Goal: Task Accomplishment & Management: Manage account settings

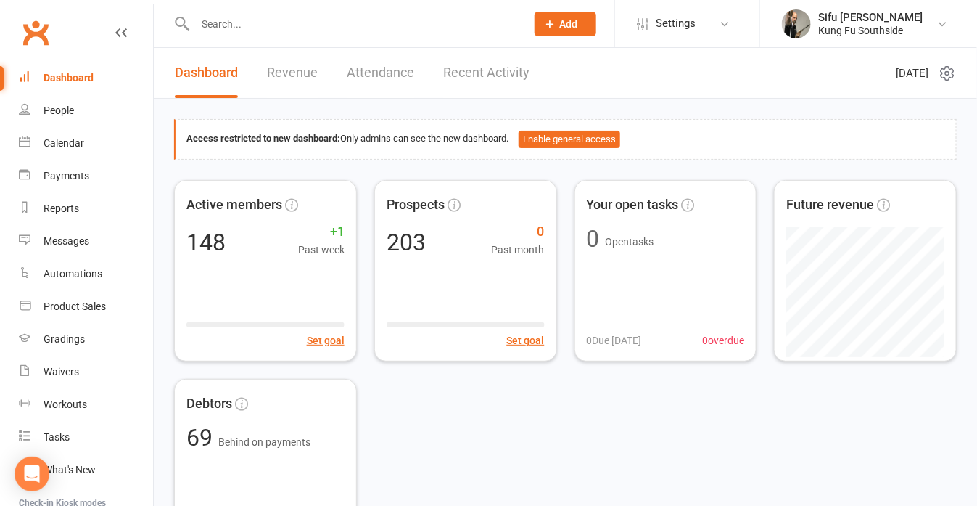
click at [263, 22] on input "text" at bounding box center [353, 24] width 325 height 20
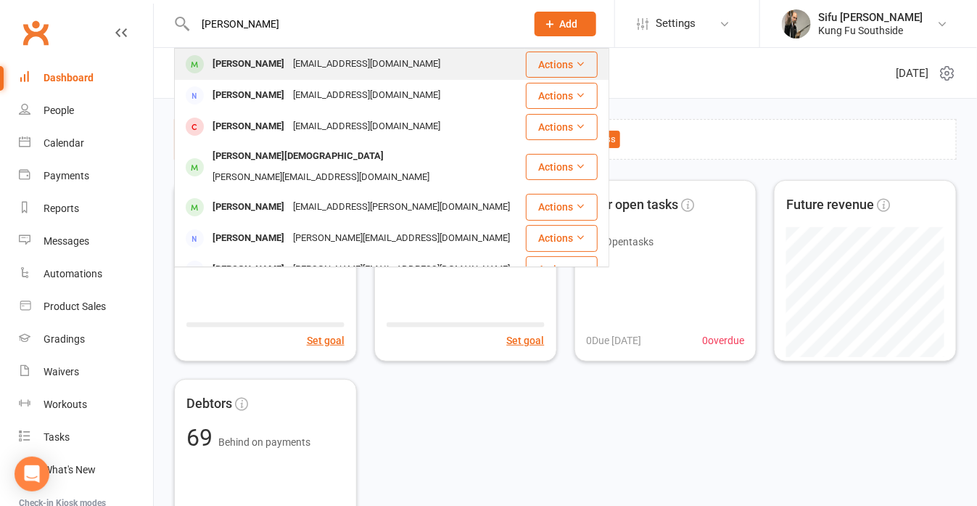
type input "[PERSON_NAME]"
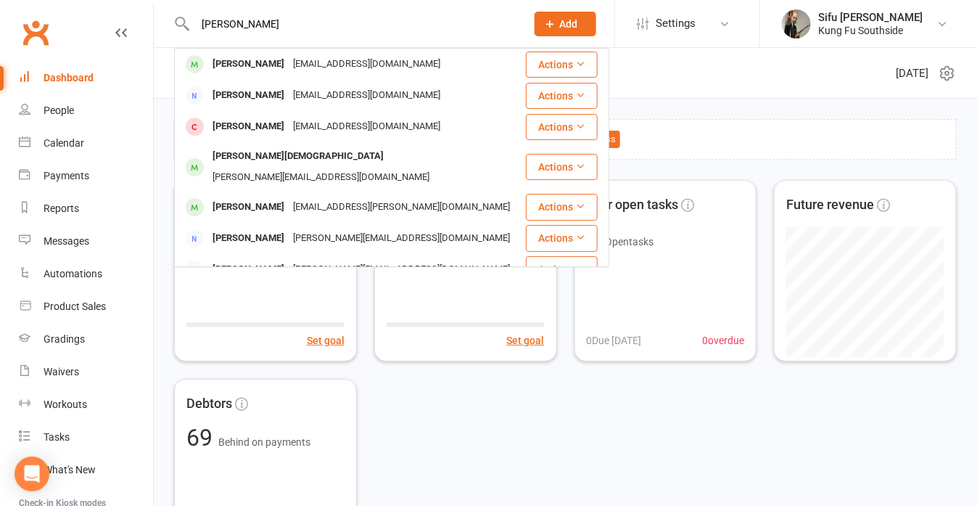
click at [254, 67] on div "[PERSON_NAME]" at bounding box center [248, 64] width 81 height 21
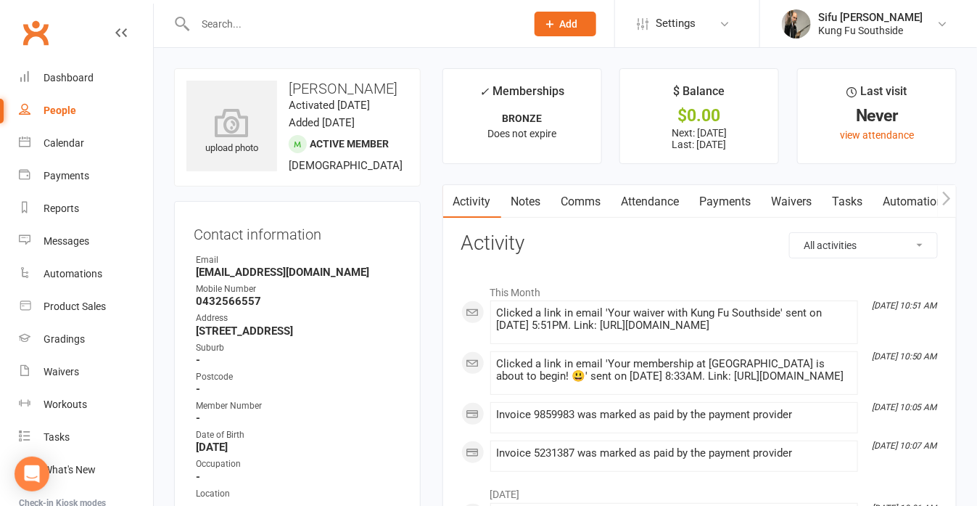
click at [727, 205] on link "Payments" at bounding box center [726, 201] width 72 height 33
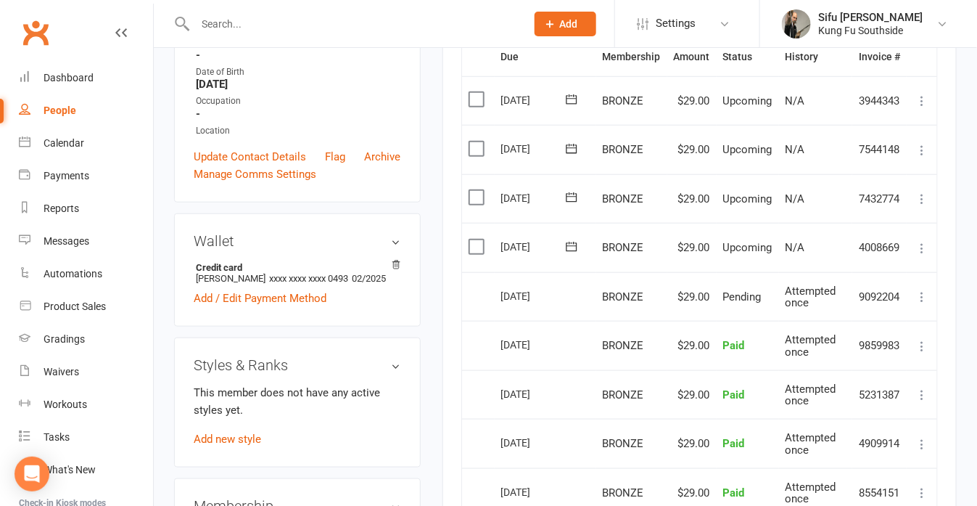
scroll to position [653, 0]
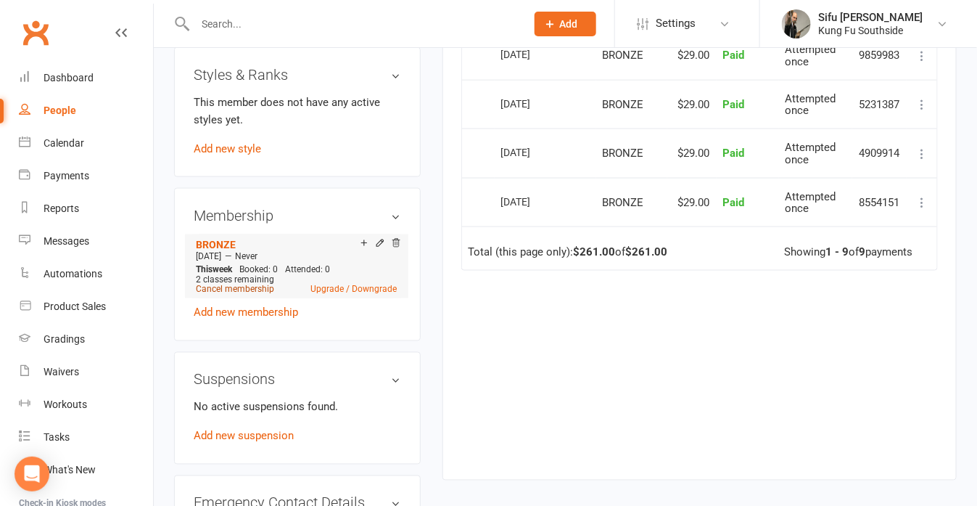
click at [249, 295] on link "Cancel membership" at bounding box center [235, 289] width 78 height 10
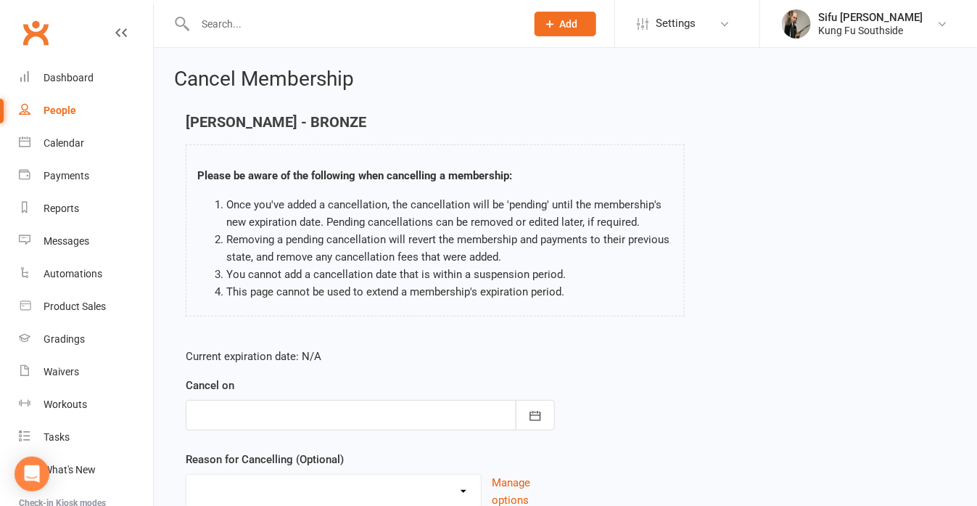
click at [255, 424] on div at bounding box center [370, 415] width 369 height 30
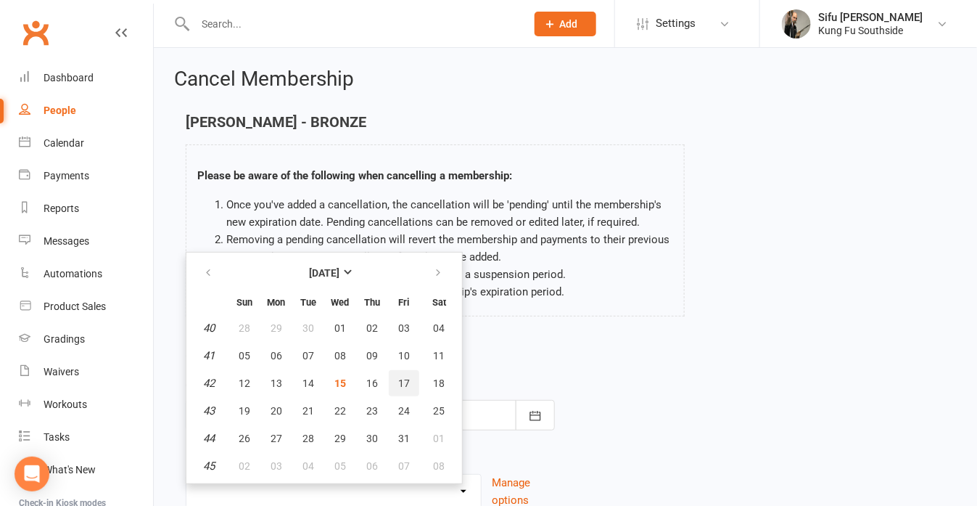
click at [389, 380] on button "17" at bounding box center [404, 383] width 30 height 26
type input "[DATE]"
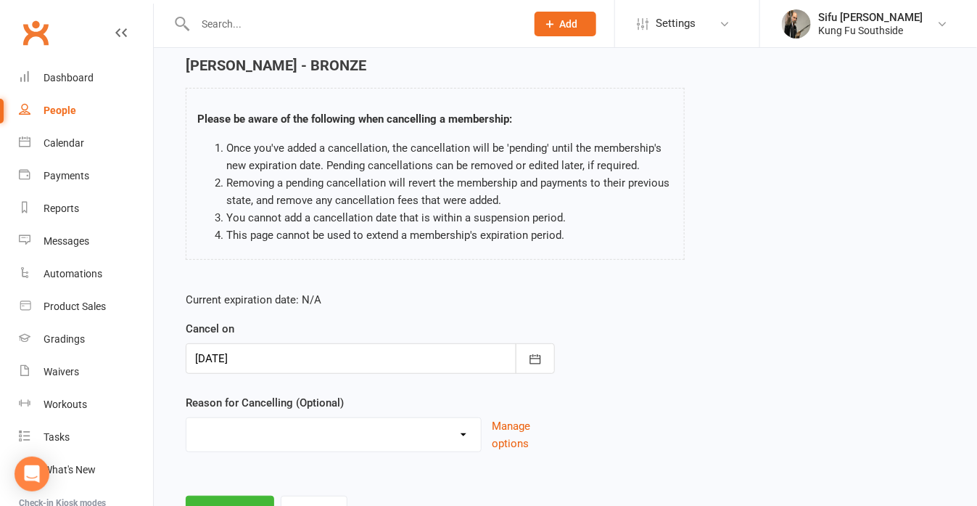
scroll to position [119, 0]
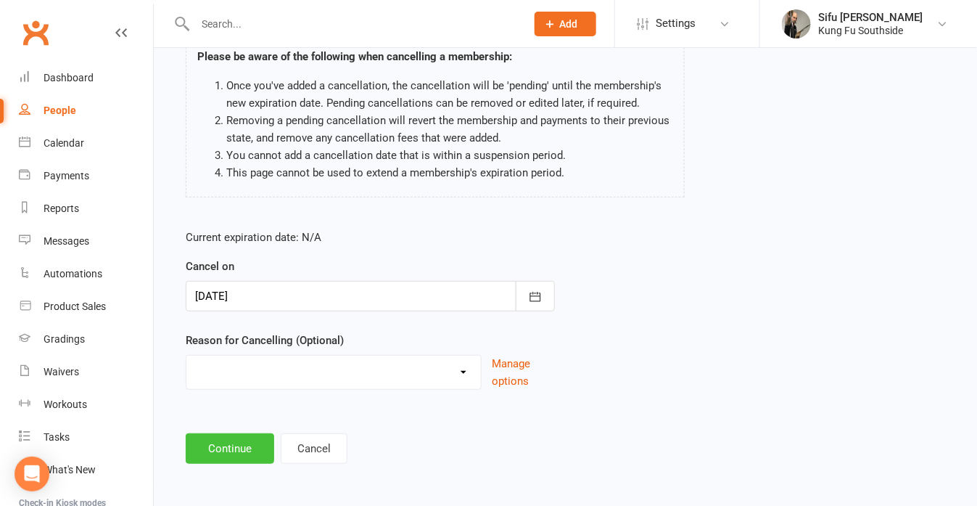
click at [242, 443] on button "Continue" at bounding box center [230, 448] width 89 height 30
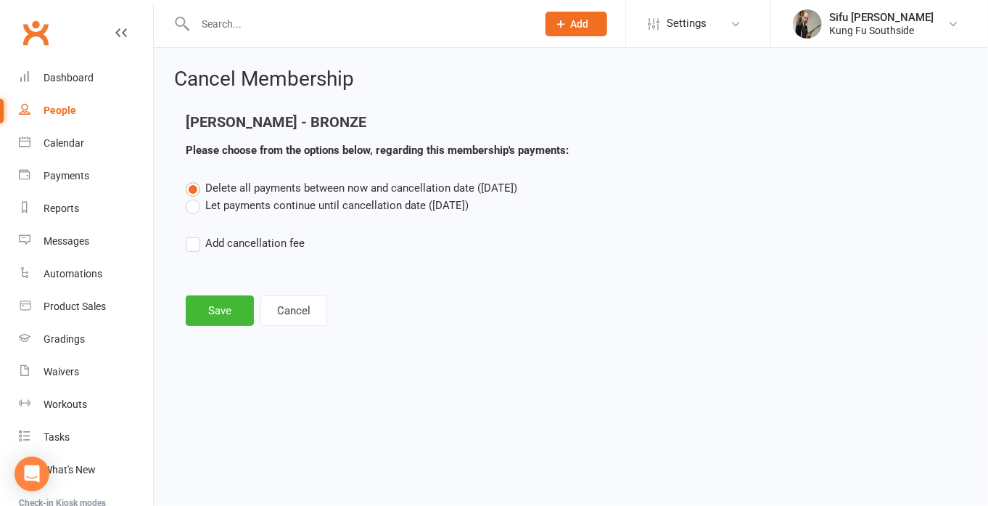
click at [235, 211] on label "Let payments continue until cancellation date ([DATE])" at bounding box center [327, 205] width 283 height 17
click at [195, 197] on input "Let payments continue until cancellation date ([DATE])" at bounding box center [190, 197] width 9 height 0
click at [216, 310] on button "Save" at bounding box center [220, 310] width 68 height 30
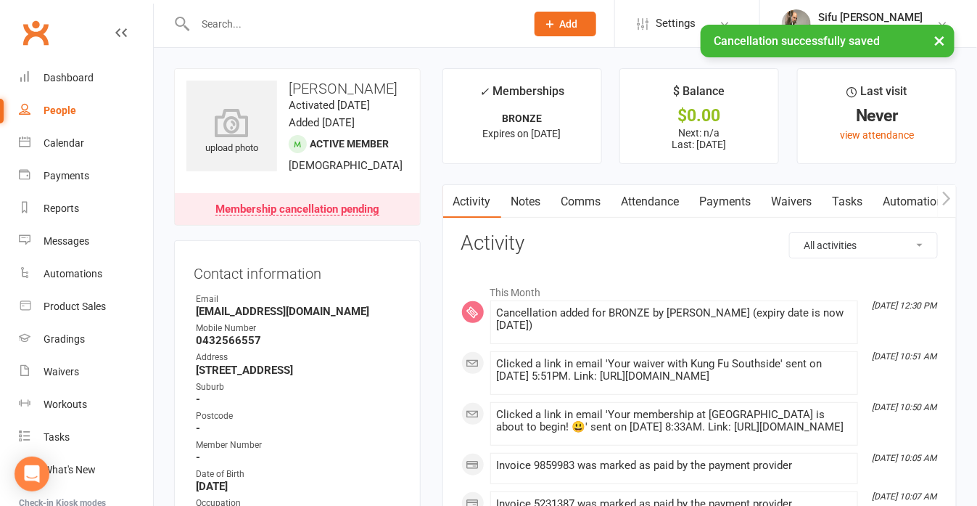
click at [597, 199] on link "Comms" at bounding box center [581, 201] width 60 height 33
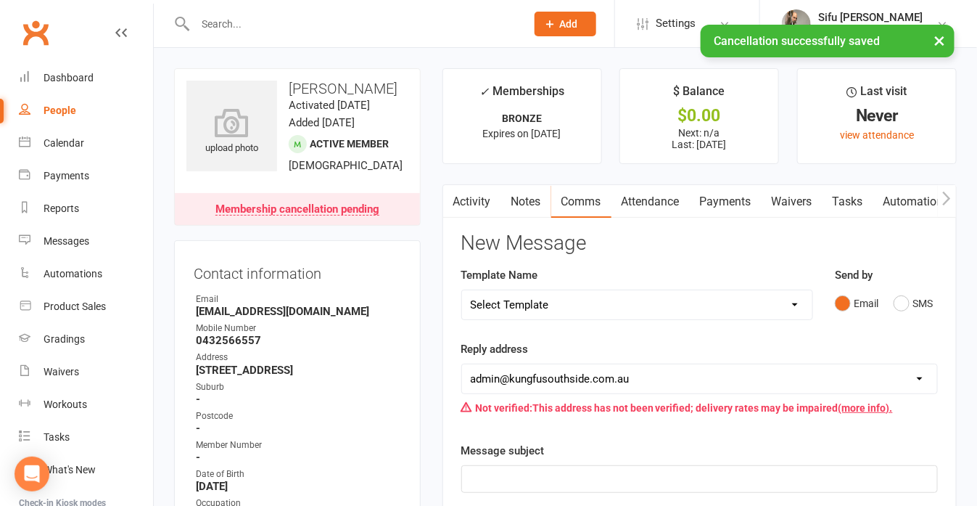
click at [536, 308] on select "Select Template [Email] 21 days kids offer [Email] Annual [PERSON_NAME] Due [Em…" at bounding box center [637, 304] width 350 height 29
select select "3"
click at [462, 290] on select "Select Template [Email] 21 days kids offer [Email] Annual [PERSON_NAME] Due [Em…" at bounding box center [637, 304] width 350 height 29
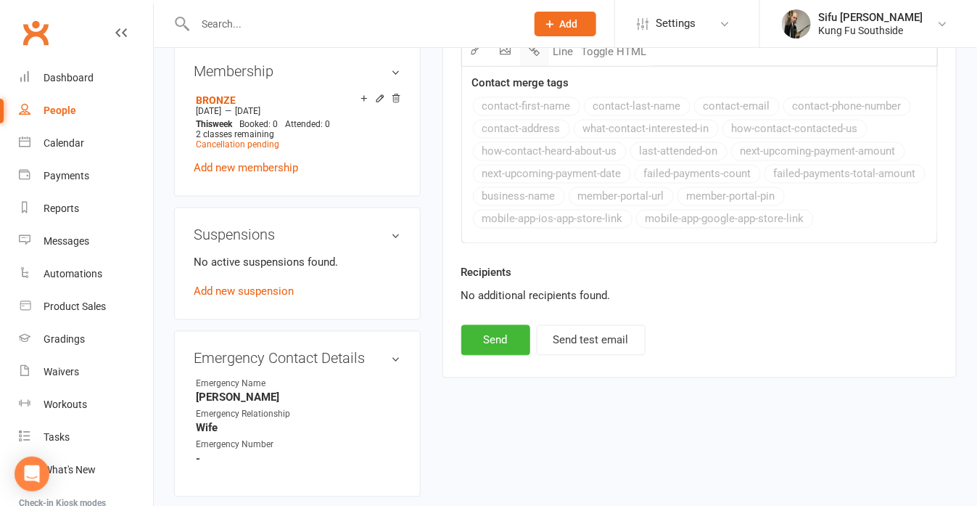
scroll to position [943, 0]
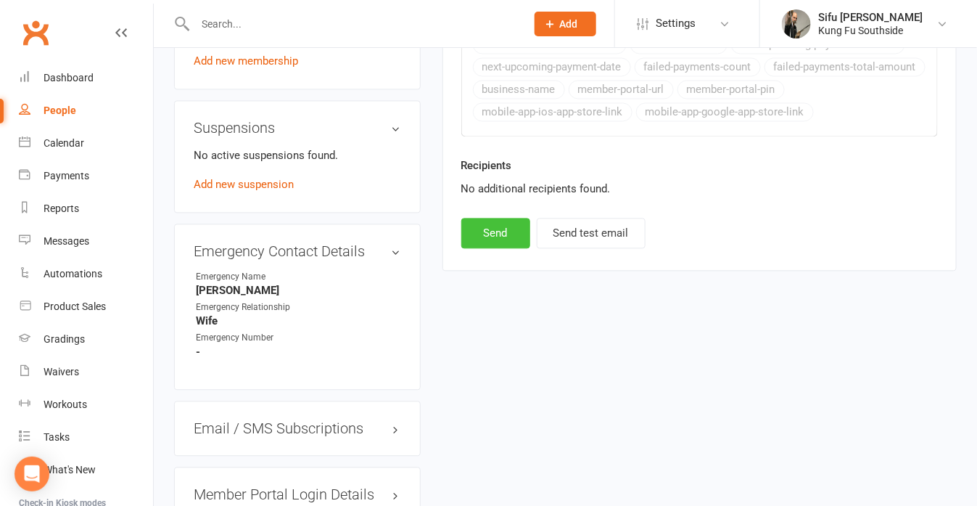
click at [501, 226] on button "Send" at bounding box center [496, 233] width 69 height 30
select select
